Goal: Task Accomplishment & Management: Complete application form

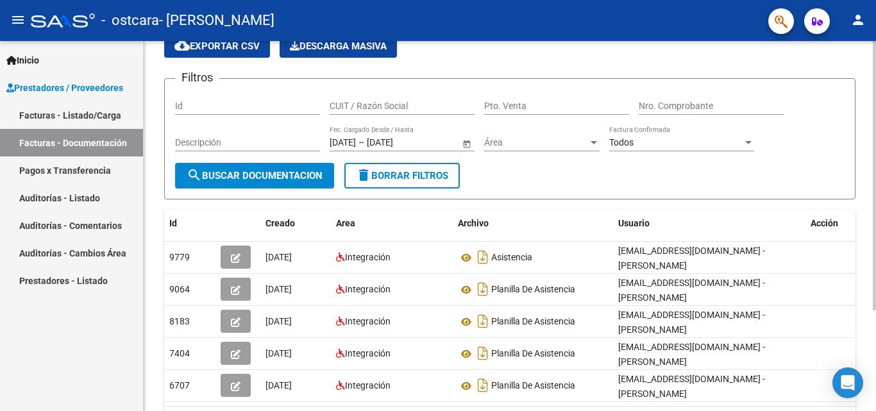
scroll to position [138, 0]
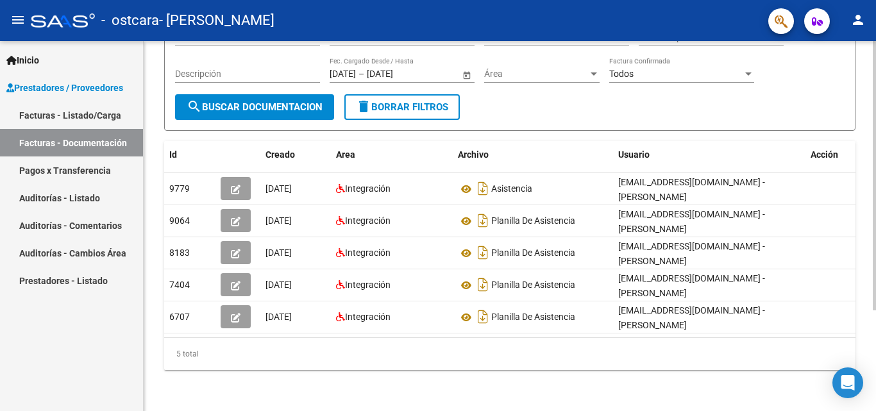
click at [875, 299] on div at bounding box center [874, 276] width 3 height 269
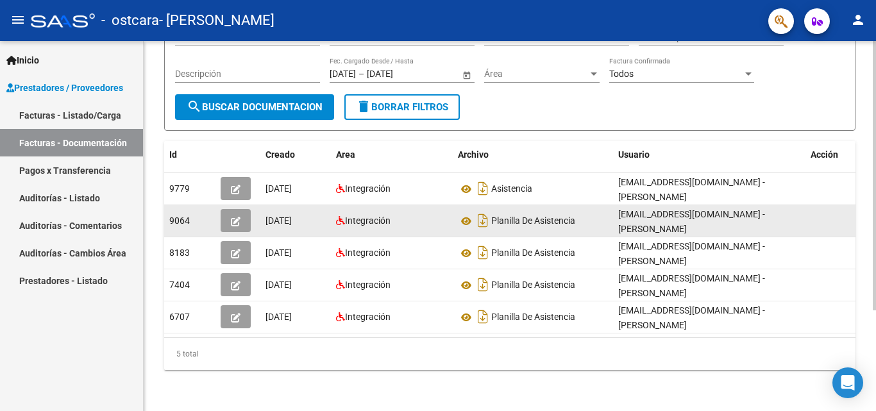
click at [237, 217] on icon "button" at bounding box center [236, 222] width 10 height 10
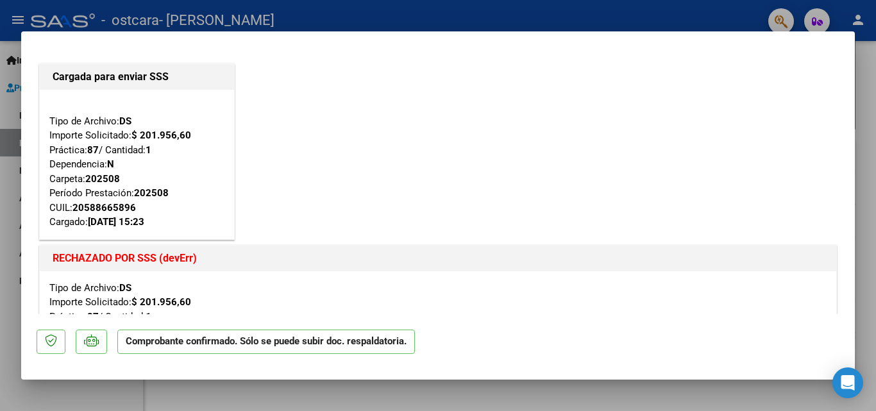
click at [6, 235] on div at bounding box center [438, 205] width 876 height 411
type input "$ 0,00"
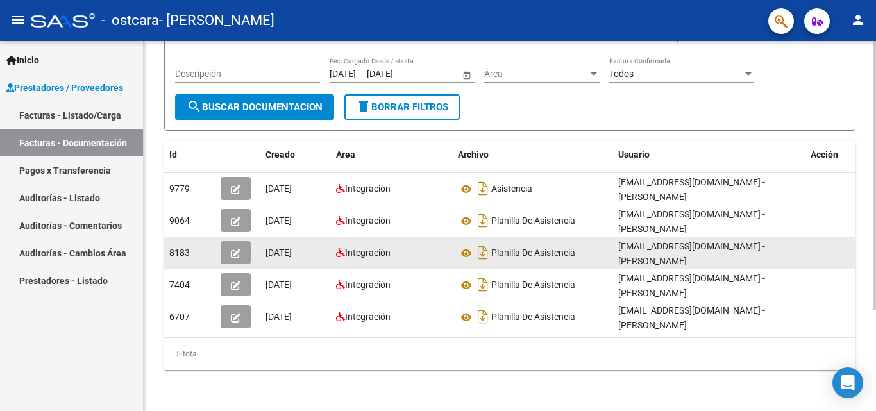
click at [237, 249] on icon "button" at bounding box center [236, 254] width 10 height 10
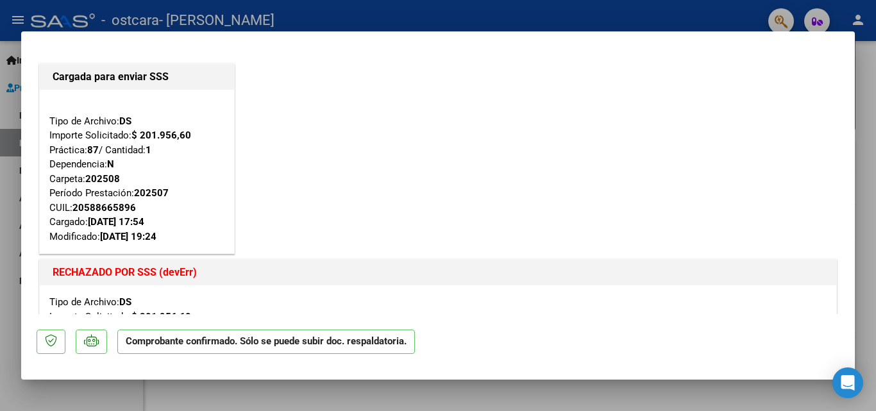
click at [13, 248] on div at bounding box center [438, 205] width 876 height 411
type input "$ 0,00"
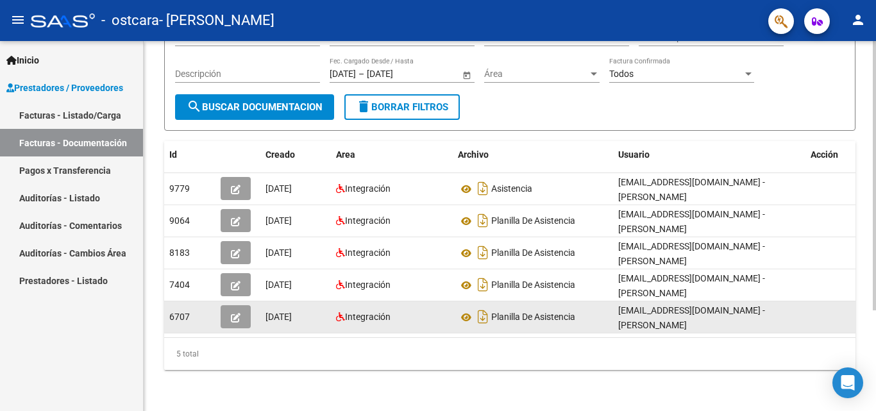
click at [233, 305] on button "button" at bounding box center [236, 316] width 30 height 23
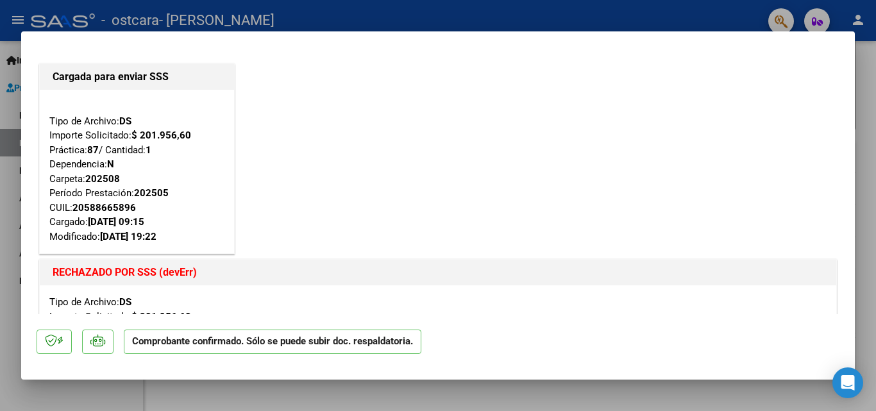
click at [7, 231] on div at bounding box center [438, 205] width 876 height 411
type input "$ 0,00"
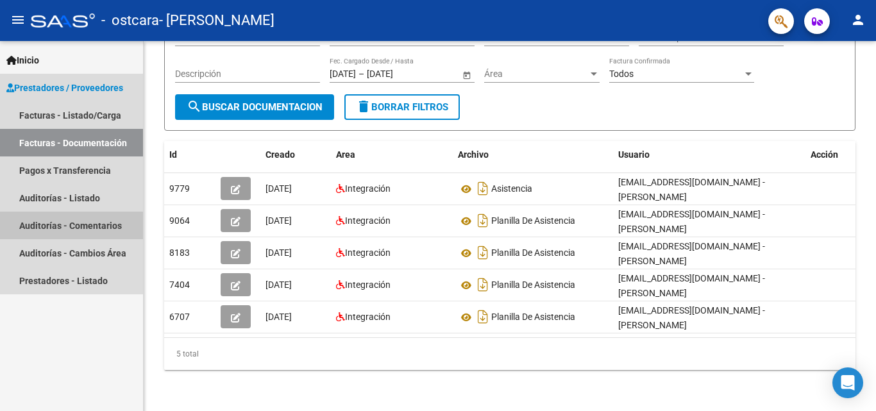
click at [7, 231] on link "Auditorías - Comentarios" at bounding box center [71, 226] width 143 height 28
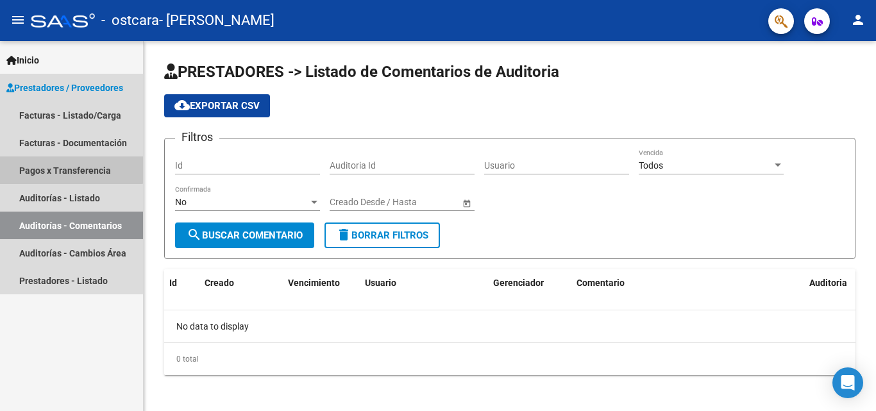
click at [68, 163] on link "Pagos x Transferencia" at bounding box center [71, 170] width 143 height 28
